Goal: Task Accomplishment & Management: Use online tool/utility

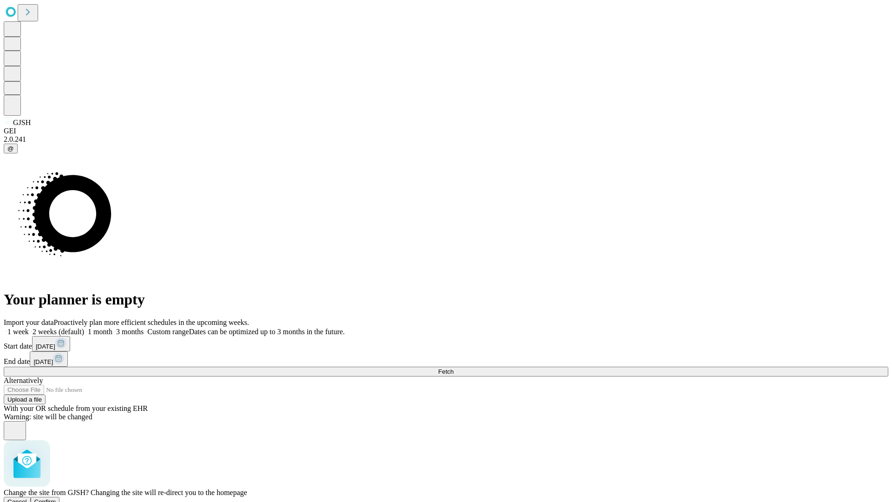
click at [56, 498] on span "Confirm" at bounding box center [45, 501] width 22 height 7
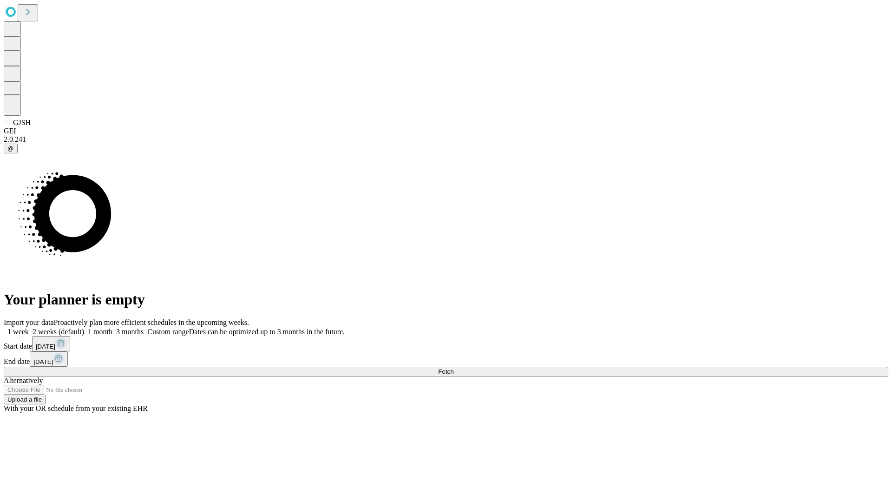
click at [29, 327] on label "1 week" at bounding box center [16, 331] width 25 height 8
click at [453, 368] on span "Fetch" at bounding box center [445, 371] width 15 height 7
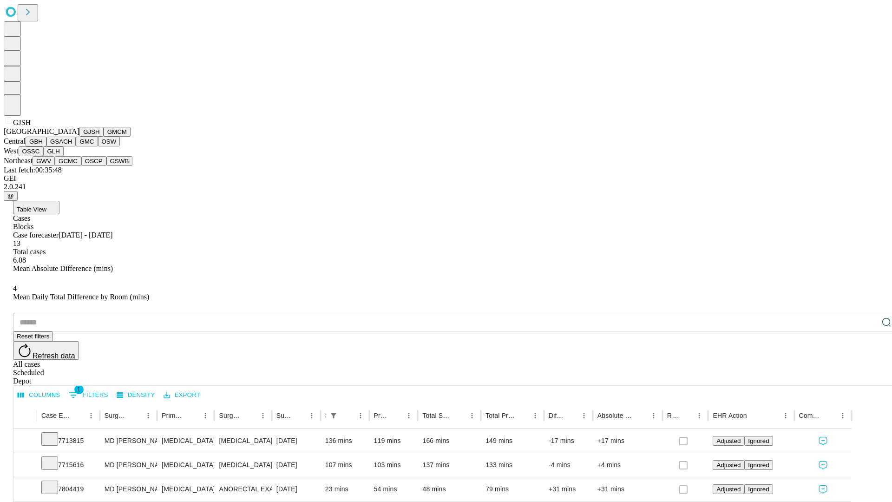
click at [104, 137] on button "GMCM" at bounding box center [117, 132] width 27 height 10
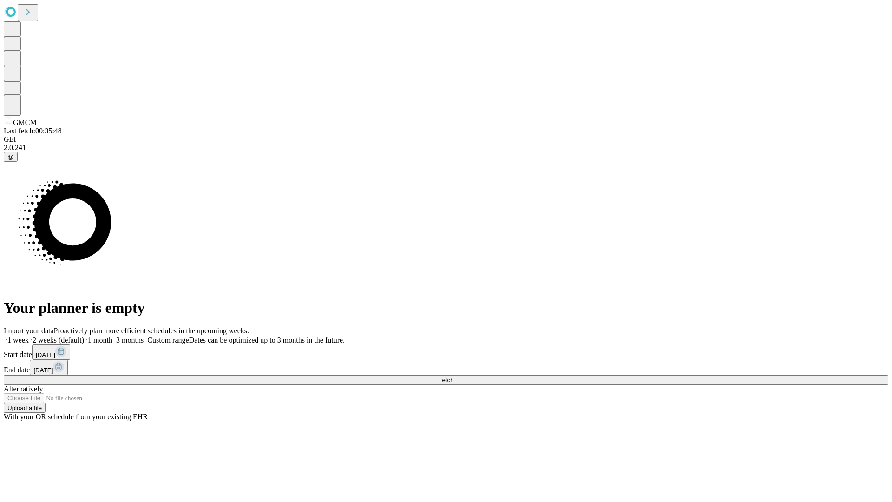
click at [29, 336] on label "1 week" at bounding box center [16, 340] width 25 height 8
click at [453, 376] on span "Fetch" at bounding box center [445, 379] width 15 height 7
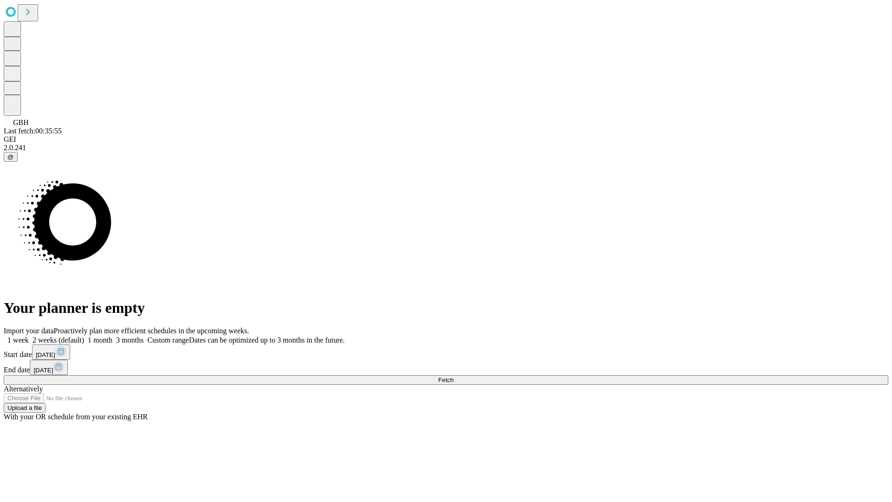
click at [29, 336] on label "1 week" at bounding box center [16, 340] width 25 height 8
click at [453, 376] on span "Fetch" at bounding box center [445, 379] width 15 height 7
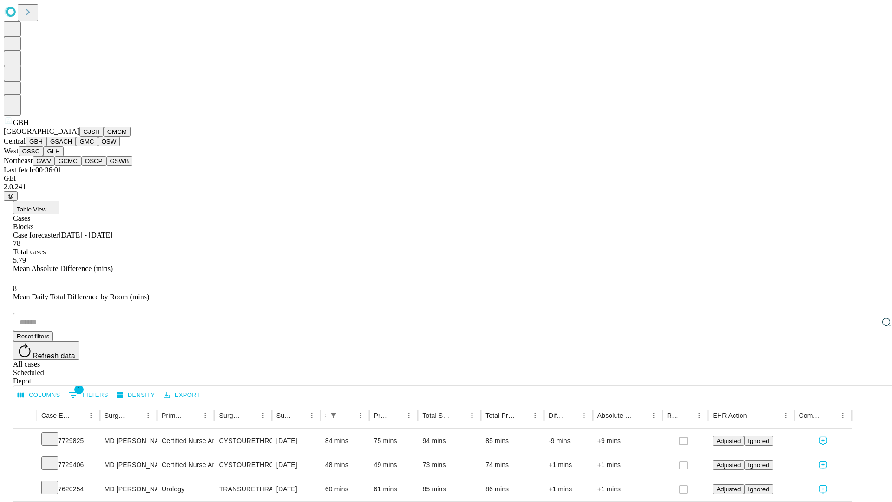
click at [72, 146] on button "GSACH" at bounding box center [60, 142] width 29 height 10
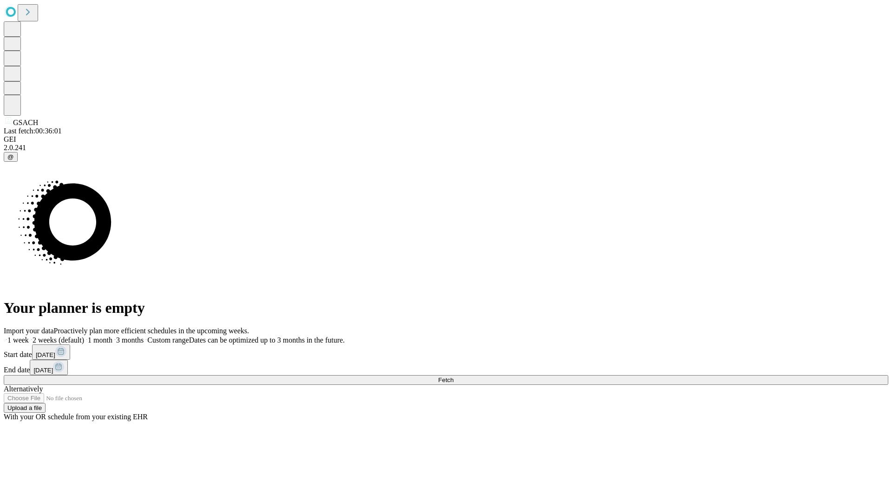
click at [29, 336] on label "1 week" at bounding box center [16, 340] width 25 height 8
click at [453, 376] on span "Fetch" at bounding box center [445, 379] width 15 height 7
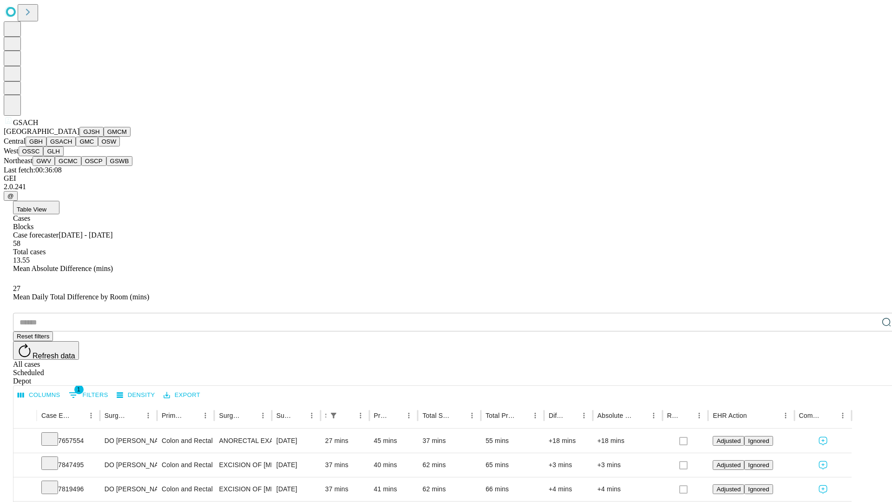
click at [76, 146] on button "GMC" at bounding box center [87, 142] width 22 height 10
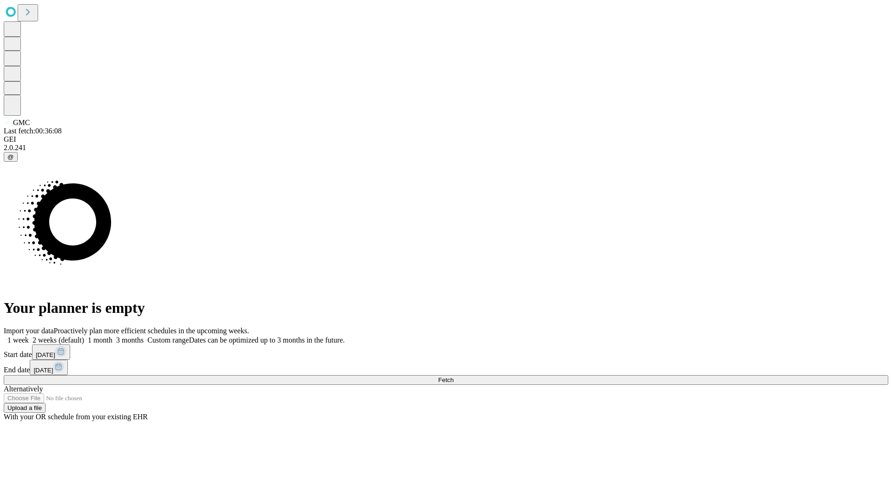
click at [29, 336] on label "1 week" at bounding box center [16, 340] width 25 height 8
click at [453, 376] on span "Fetch" at bounding box center [445, 379] width 15 height 7
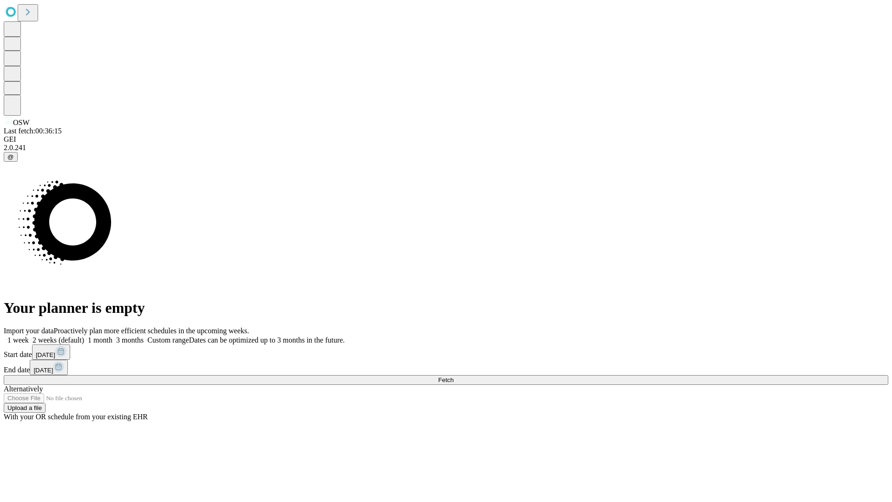
click at [29, 336] on label "1 week" at bounding box center [16, 340] width 25 height 8
click at [453, 376] on span "Fetch" at bounding box center [445, 379] width 15 height 7
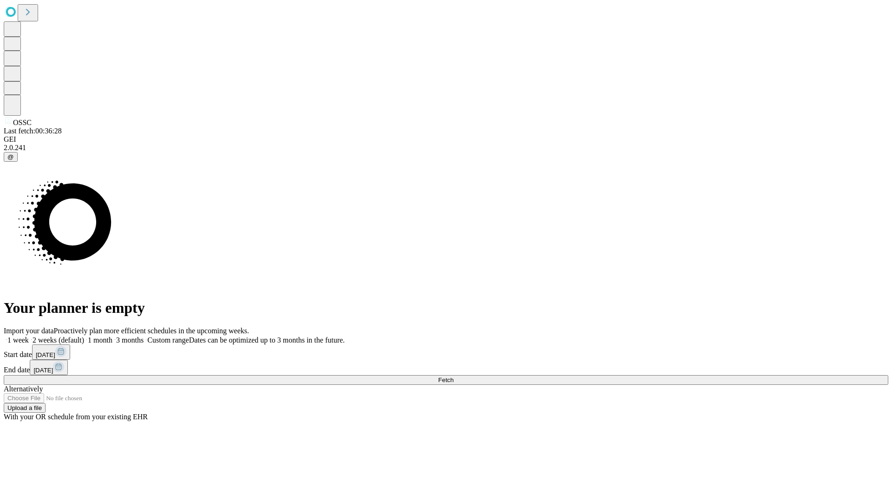
click at [29, 336] on label "1 week" at bounding box center [16, 340] width 25 height 8
click at [453, 376] on span "Fetch" at bounding box center [445, 379] width 15 height 7
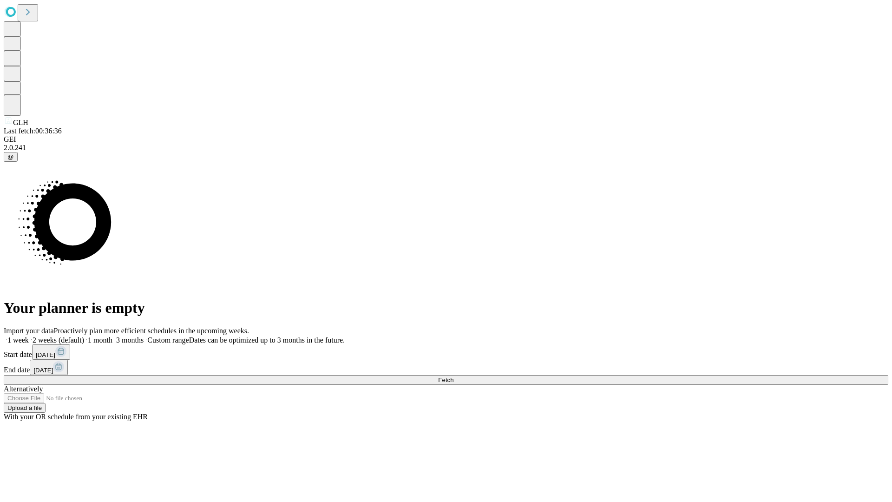
click at [29, 336] on label "1 week" at bounding box center [16, 340] width 25 height 8
click at [453, 376] on span "Fetch" at bounding box center [445, 379] width 15 height 7
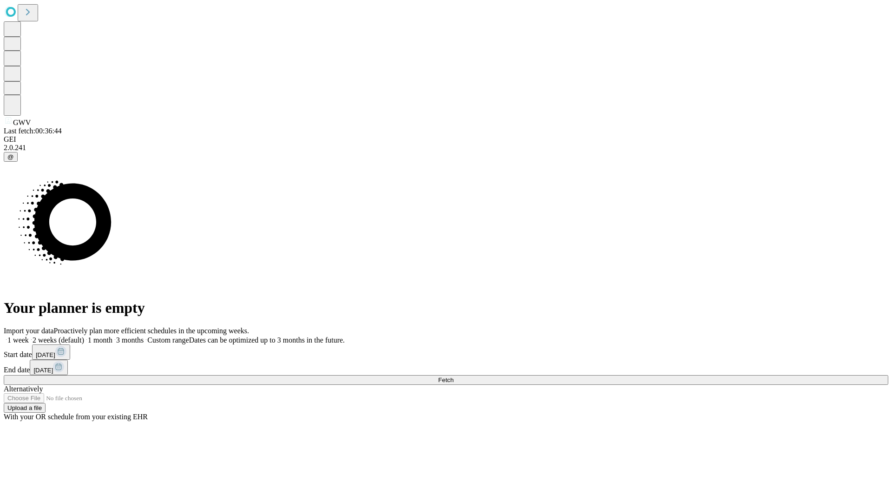
click at [29, 336] on label "1 week" at bounding box center [16, 340] width 25 height 8
click at [453, 376] on span "Fetch" at bounding box center [445, 379] width 15 height 7
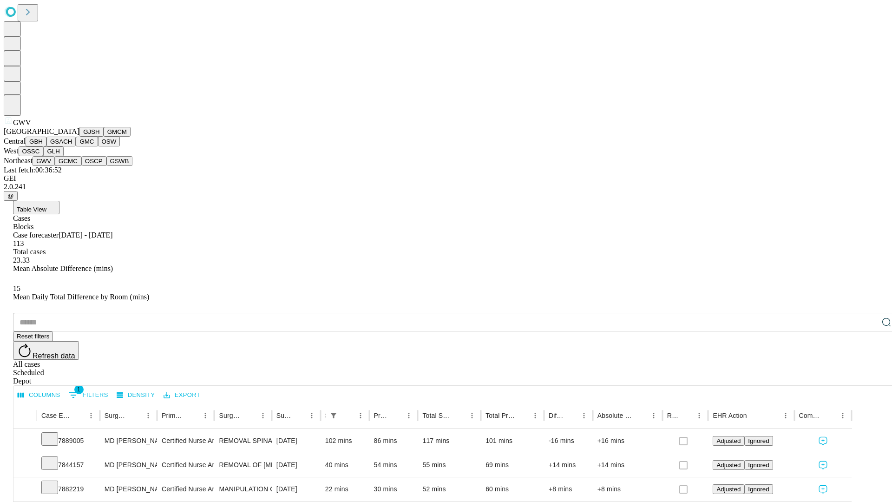
click at [72, 166] on button "GCMC" at bounding box center [68, 161] width 26 height 10
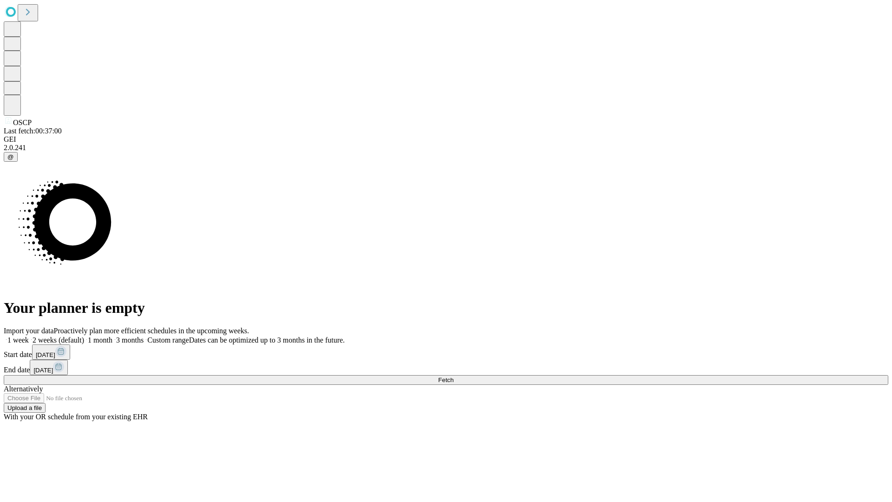
click at [29, 336] on label "1 week" at bounding box center [16, 340] width 25 height 8
click at [453, 376] on span "Fetch" at bounding box center [445, 379] width 15 height 7
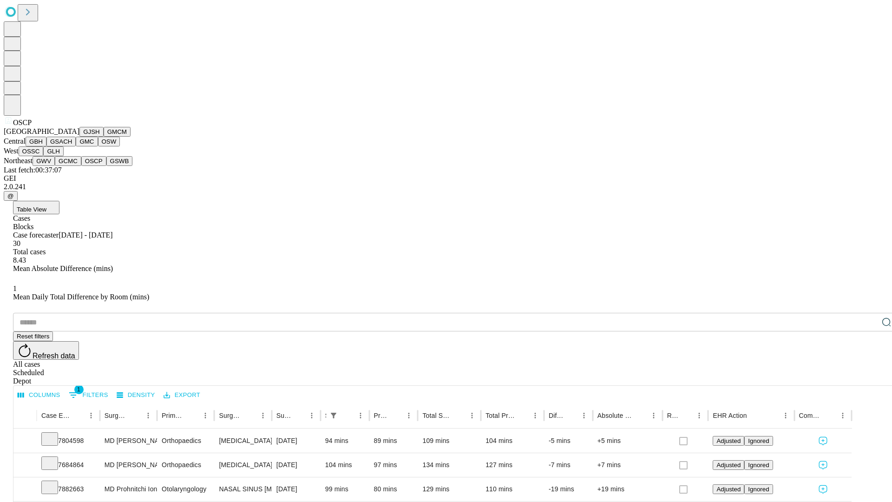
click at [106, 166] on button "GSWB" at bounding box center [119, 161] width 26 height 10
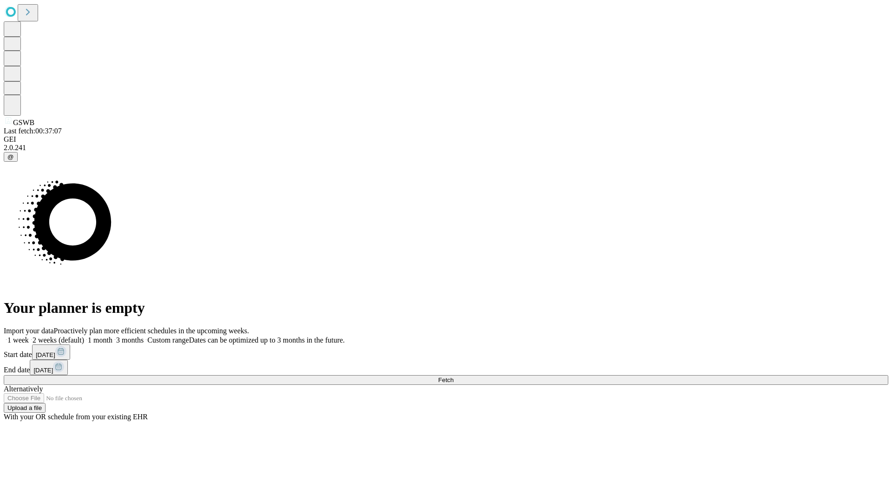
click at [29, 336] on label "1 week" at bounding box center [16, 340] width 25 height 8
click at [453, 376] on span "Fetch" at bounding box center [445, 379] width 15 height 7
